Goal: Transaction & Acquisition: Obtain resource

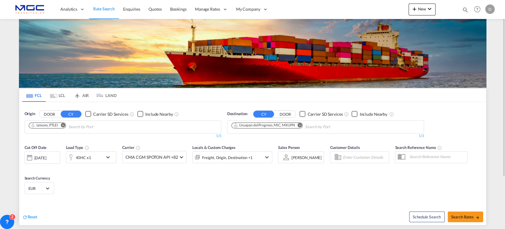
click at [299, 124] on md-icon "Remove" at bounding box center [300, 125] width 4 height 4
click at [63, 125] on md-icon "Remove" at bounding box center [63, 125] width 4 height 4
click at [299, 125] on md-icon "Remove" at bounding box center [300, 125] width 4 height 4
click at [65, 124] on md-icon "Remove" at bounding box center [63, 125] width 4 height 4
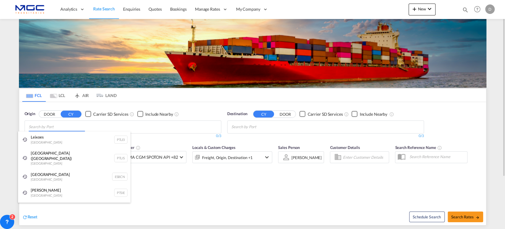
click at [72, 124] on body "Analytics Reports Dashboard Rate Search Enquiries Quotes Bookings" at bounding box center [252, 114] width 505 height 229
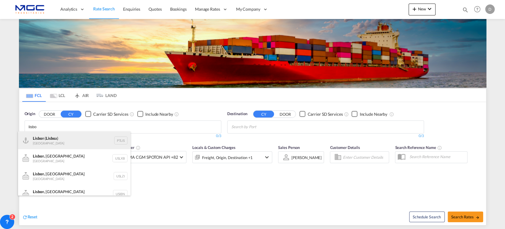
type input "lisbo"
drag, startPoint x: 53, startPoint y: 146, endPoint x: 245, endPoint y: 129, distance: 193.0
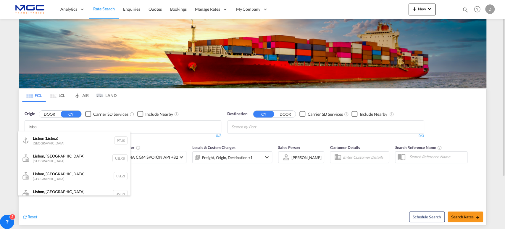
click at [53, 146] on div "Lisbo n ( Lisbo a) Portugal PTLIS" at bounding box center [74, 140] width 113 height 18
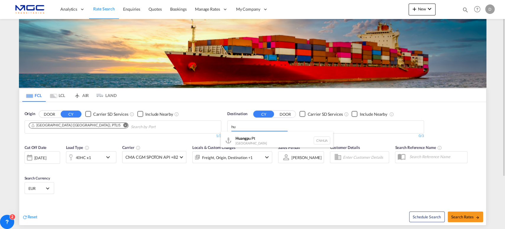
type input "h"
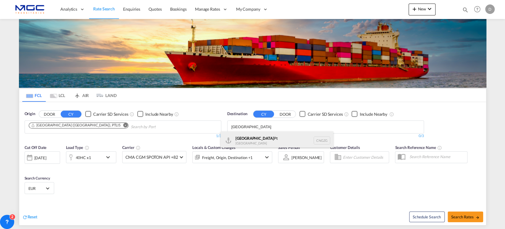
type input "guangzhou"
click at [278, 139] on div "Guangzhou Pt China CNGZG" at bounding box center [277, 140] width 113 height 18
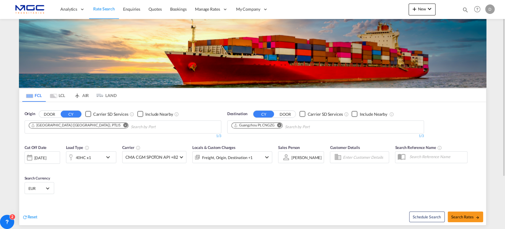
click at [98, 158] on div "40HC x1" at bounding box center [84, 157] width 37 height 12
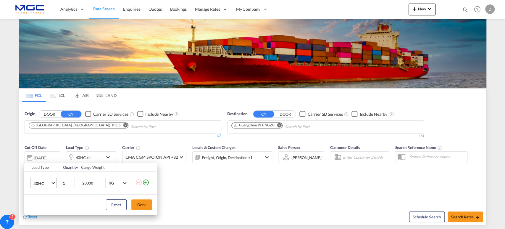
click at [50, 181] on span "40HC" at bounding box center [41, 183] width 17 height 6
drag, startPoint x: 44, startPoint y: 155, endPoint x: 173, endPoint y: 192, distance: 134.2
click at [45, 155] on md-option "20GP" at bounding box center [49, 154] width 40 height 14
click at [147, 203] on button "Done" at bounding box center [141, 204] width 21 height 11
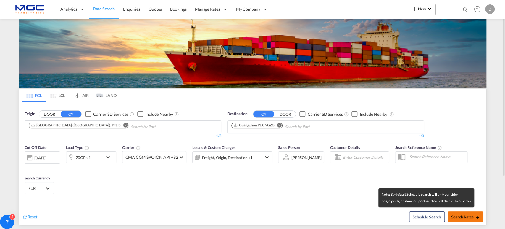
click at [452, 211] on button "Search Rates" at bounding box center [466, 216] width 36 height 11
type input "PTLIS to CNGZG / 18 Aug 2025"
